Goal: Transaction & Acquisition: Subscribe to service/newsletter

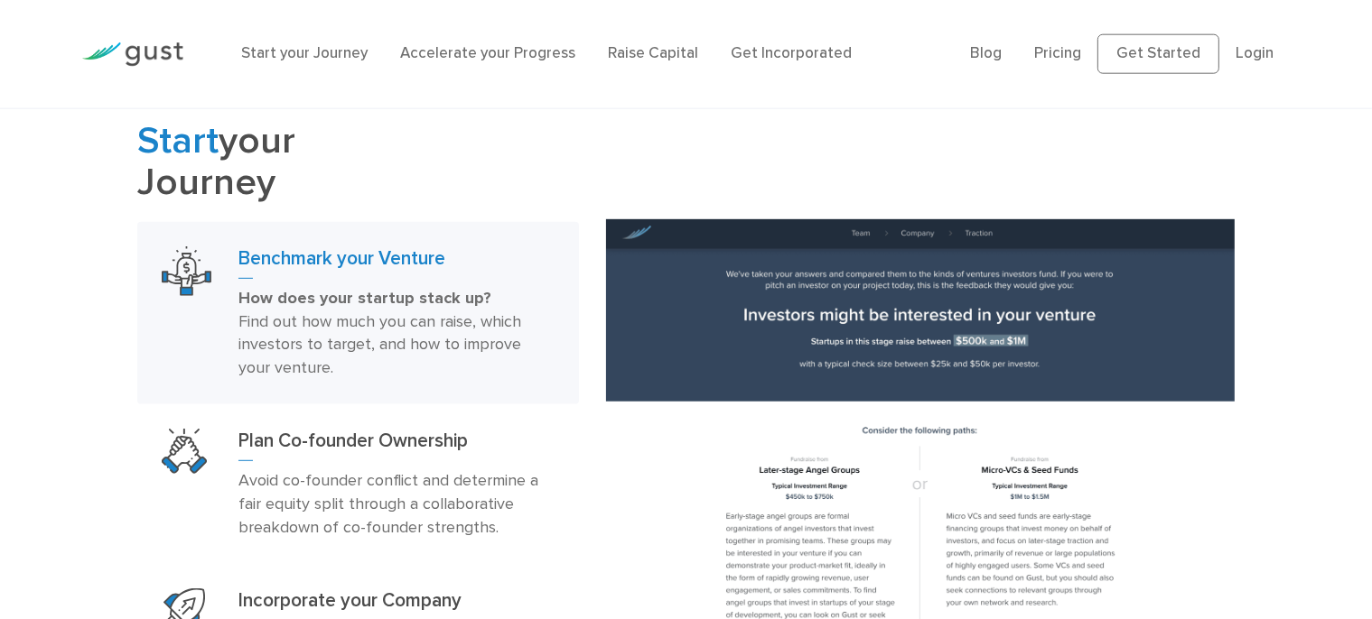
scroll to position [858, 0]
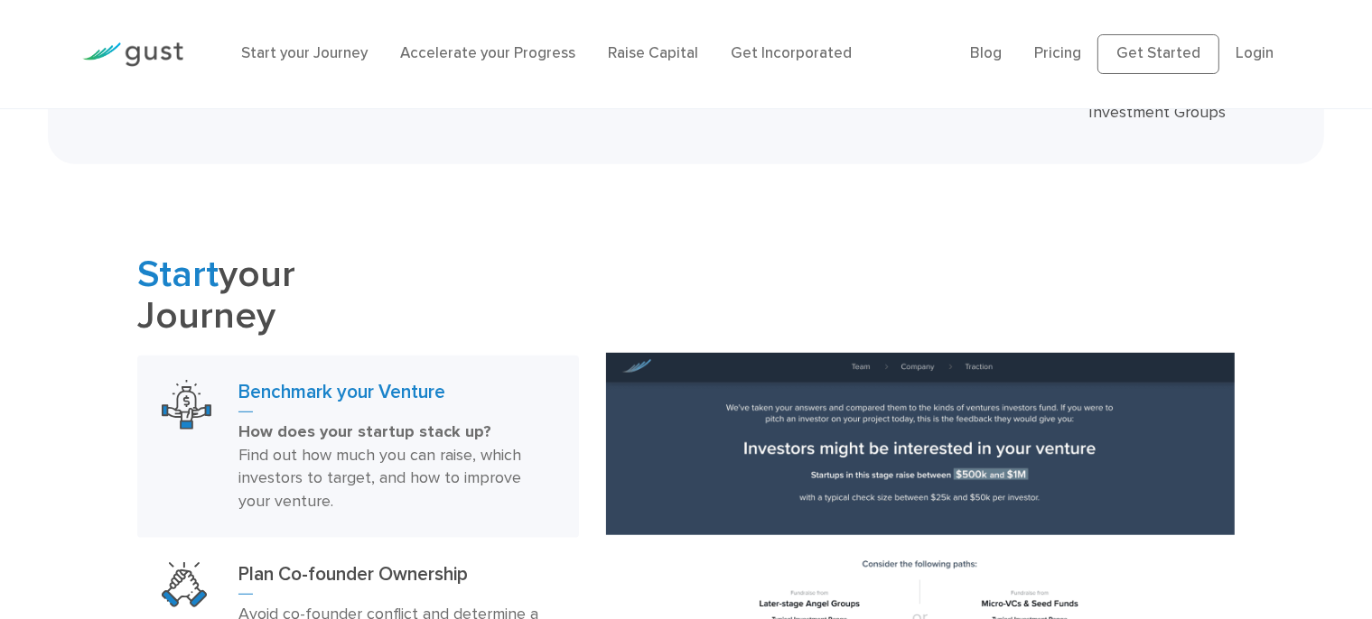
click at [1073, 42] on ul "Blog FAQ Pricing Get Started Login Login" at bounding box center [1130, 54] width 320 height 40
click at [1066, 51] on link "Pricing" at bounding box center [1057, 53] width 47 height 18
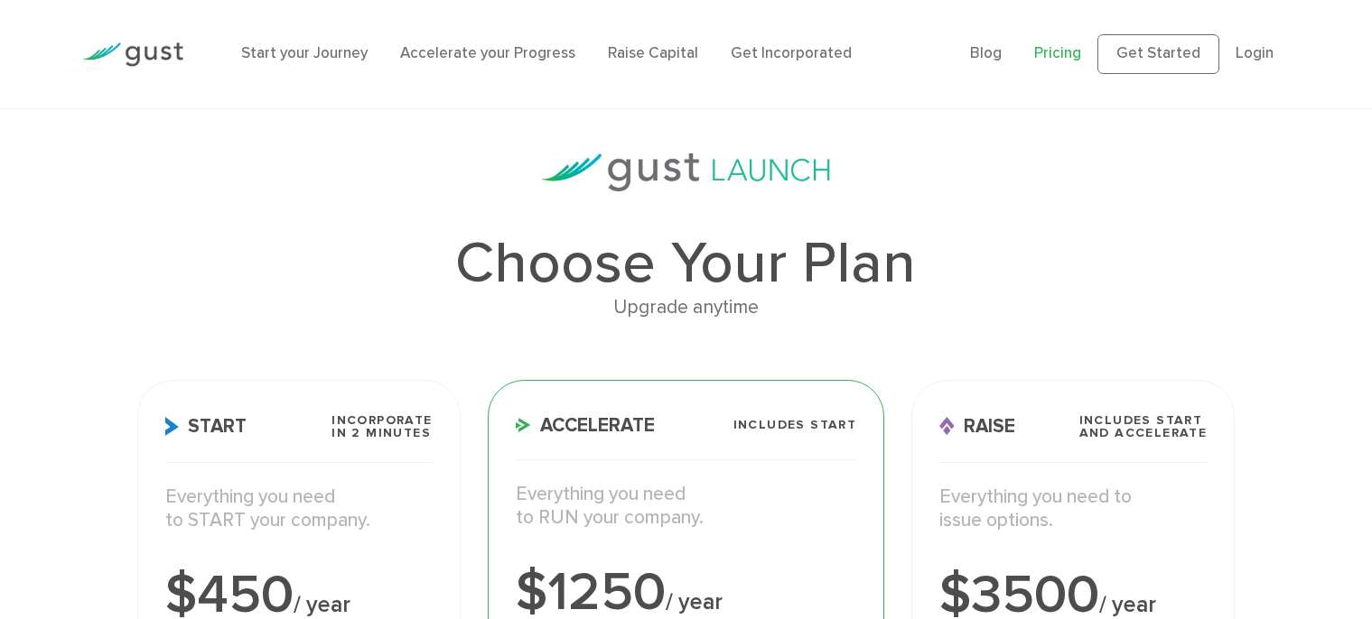
scroll to position [285, 0]
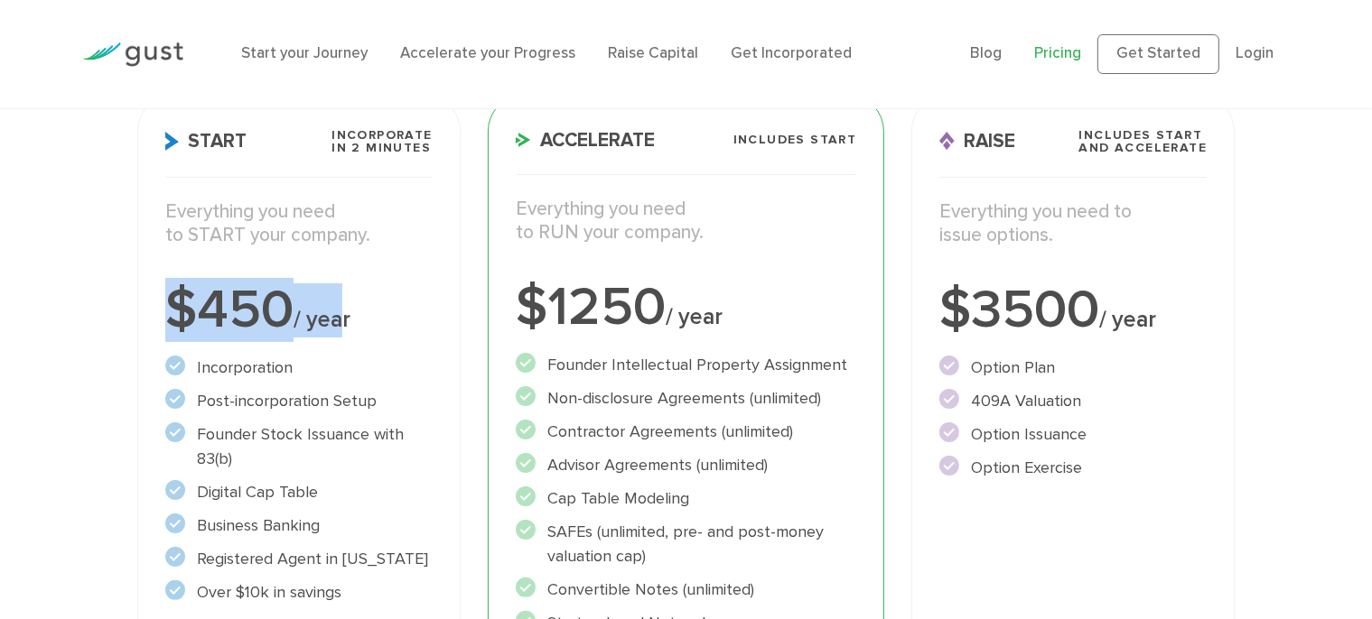
drag, startPoint x: 0, startPoint y: 0, endPoint x: 166, endPoint y: 314, distance: 355.4
click at [166, 314] on div "$450 / year" at bounding box center [298, 311] width 267 height 54
drag, startPoint x: 323, startPoint y: 129, endPoint x: 470, endPoint y: 143, distance: 147.8
click at [470, 143] on div "Start Incorporate in 2 Minutes Everything you need to START your company. $450 …" at bounding box center [299, 481] width 350 height 800
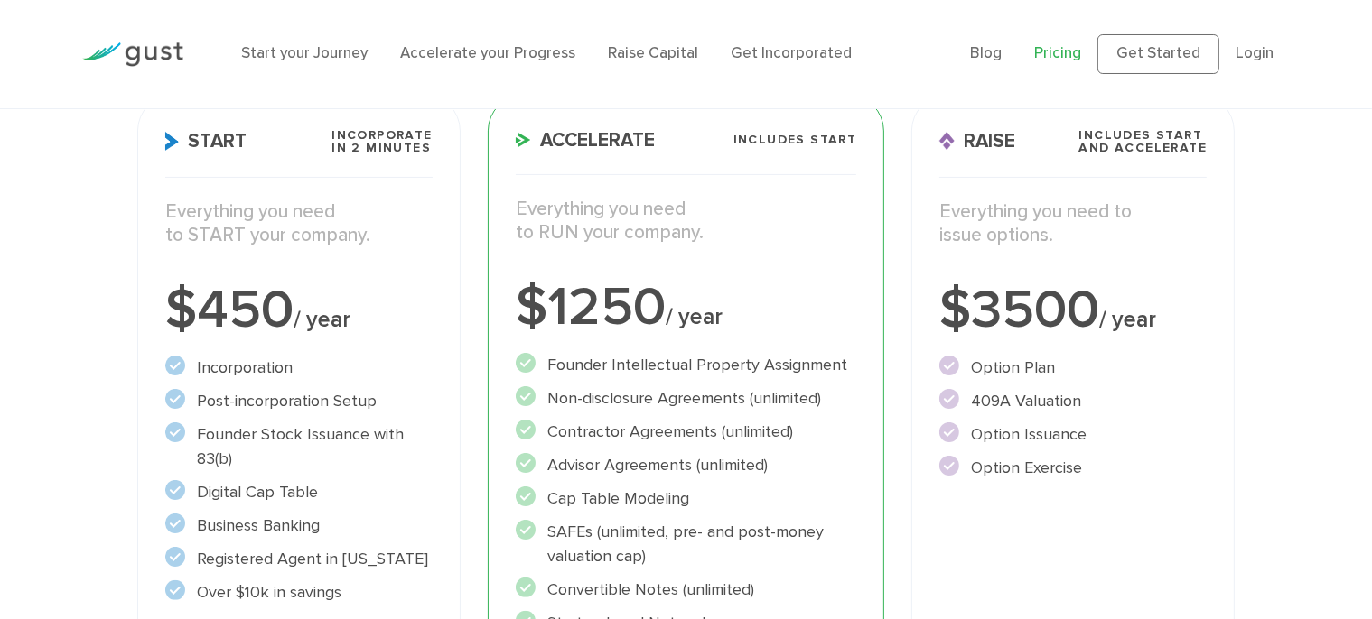
click at [432, 237] on p "Everything you need to START your company." at bounding box center [298, 224] width 267 height 48
drag, startPoint x: 397, startPoint y: 242, endPoint x: 157, endPoint y: 193, distance: 245.1
click at [157, 193] on div "Start Incorporate in 2 Minutes Everything you need to START your company. $450 …" at bounding box center [298, 481] width 323 height 773
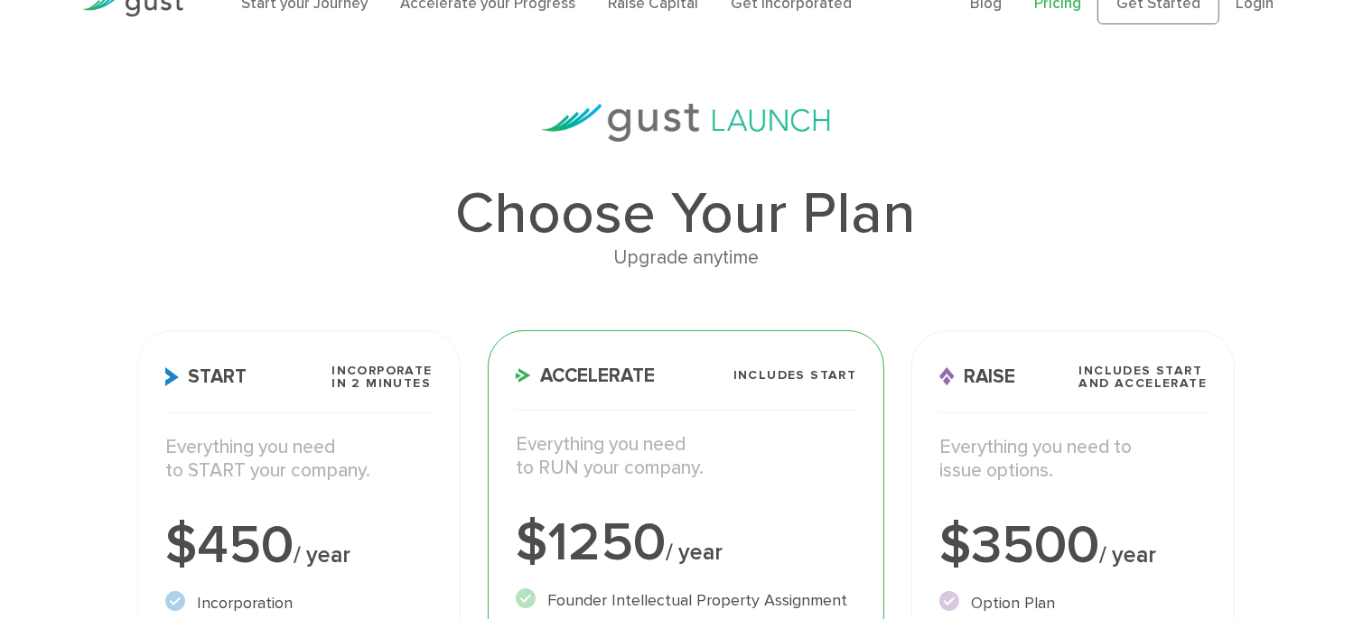
scroll to position [95, 0]
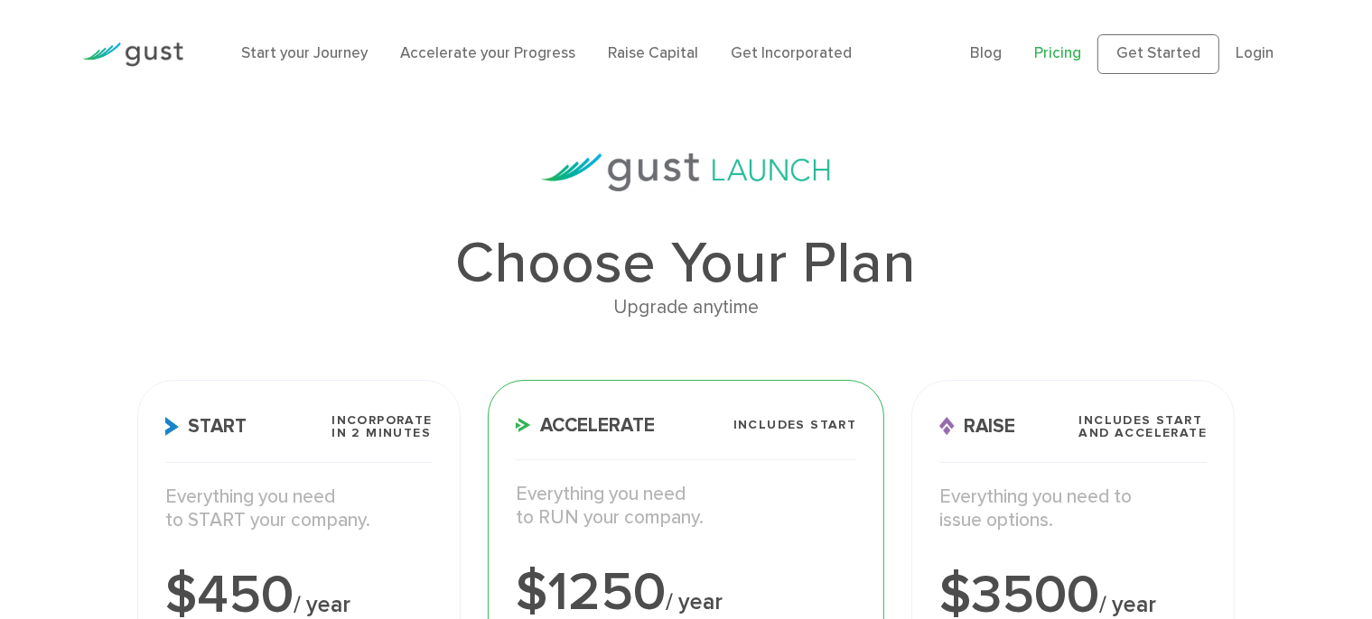
click at [175, 59] on img at bounding box center [132, 54] width 101 height 24
